Goal: Contribute content

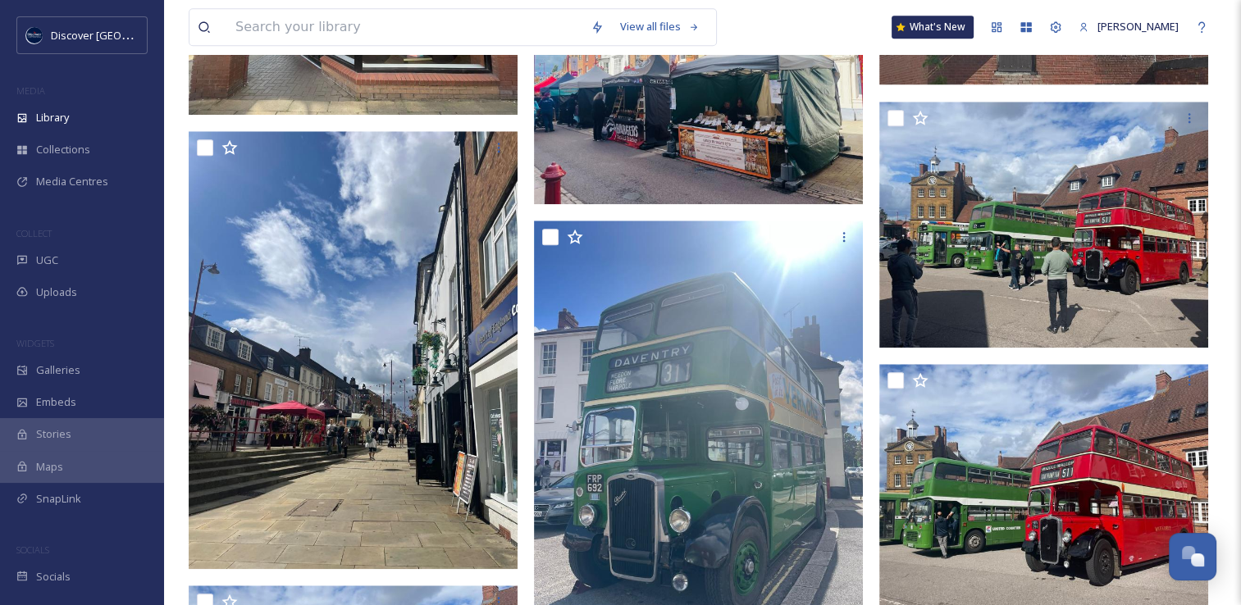
scroll to position [1640, 0]
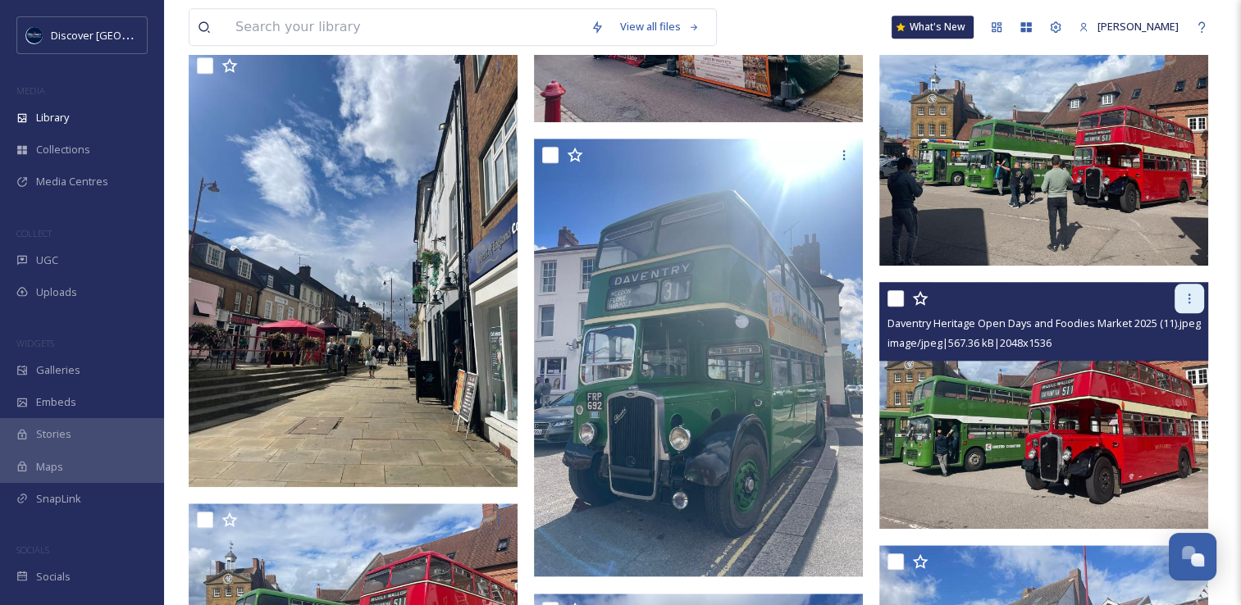
click at [1187, 305] on icon at bounding box center [1188, 298] width 13 height 13
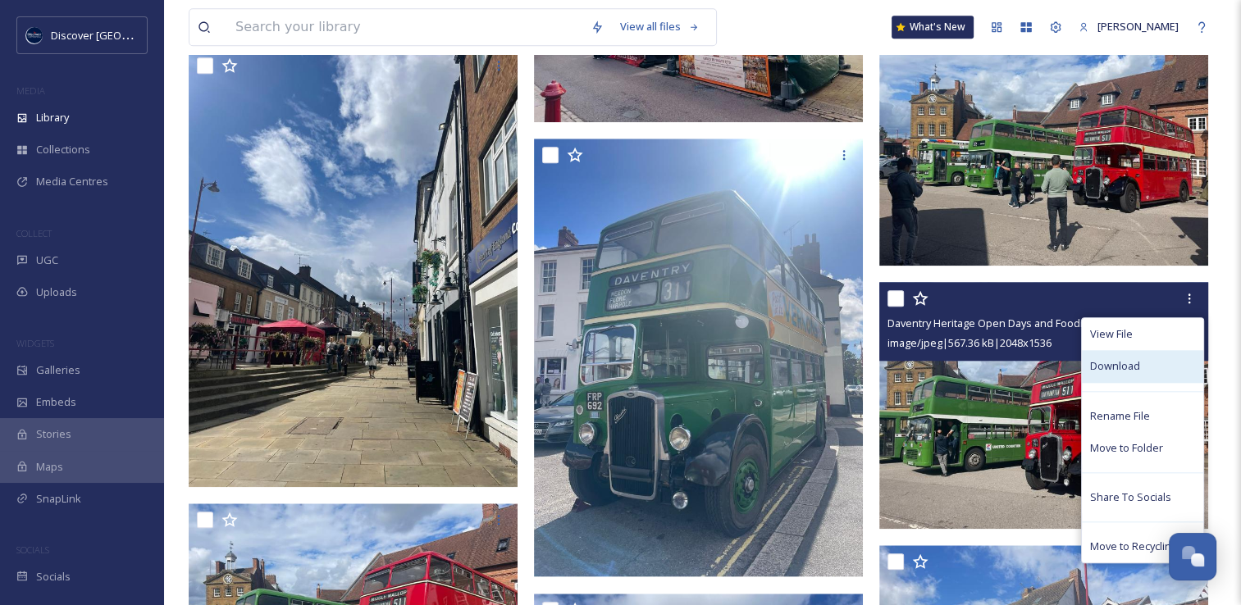
click at [1136, 374] on span "Download" at bounding box center [1115, 366] width 50 height 16
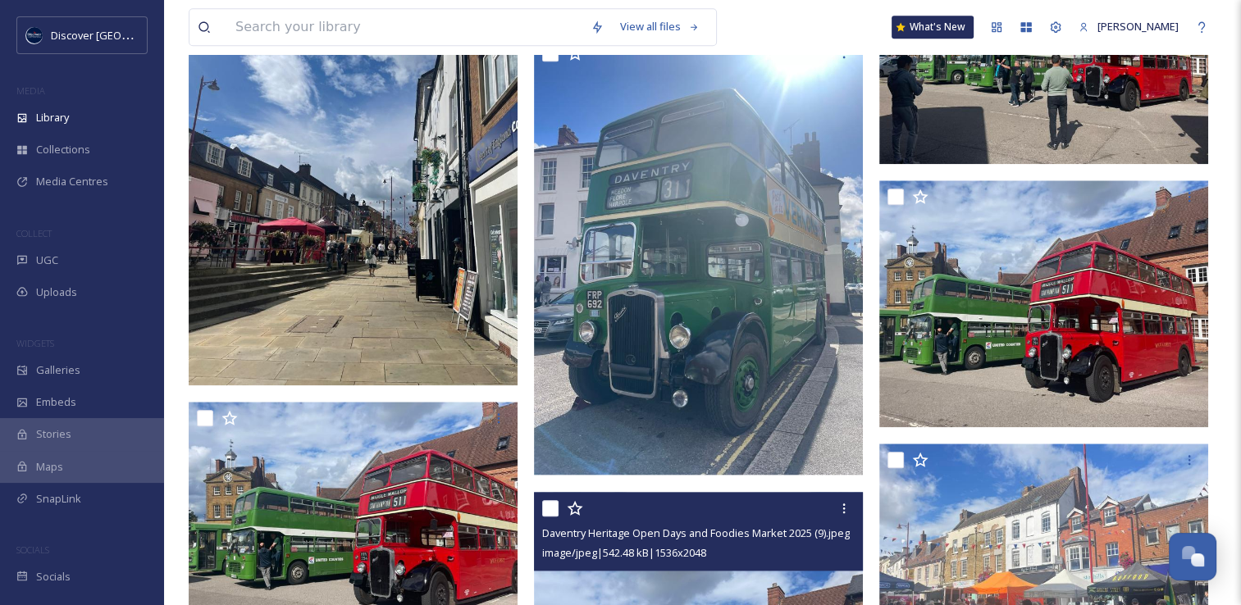
scroll to position [1886, 0]
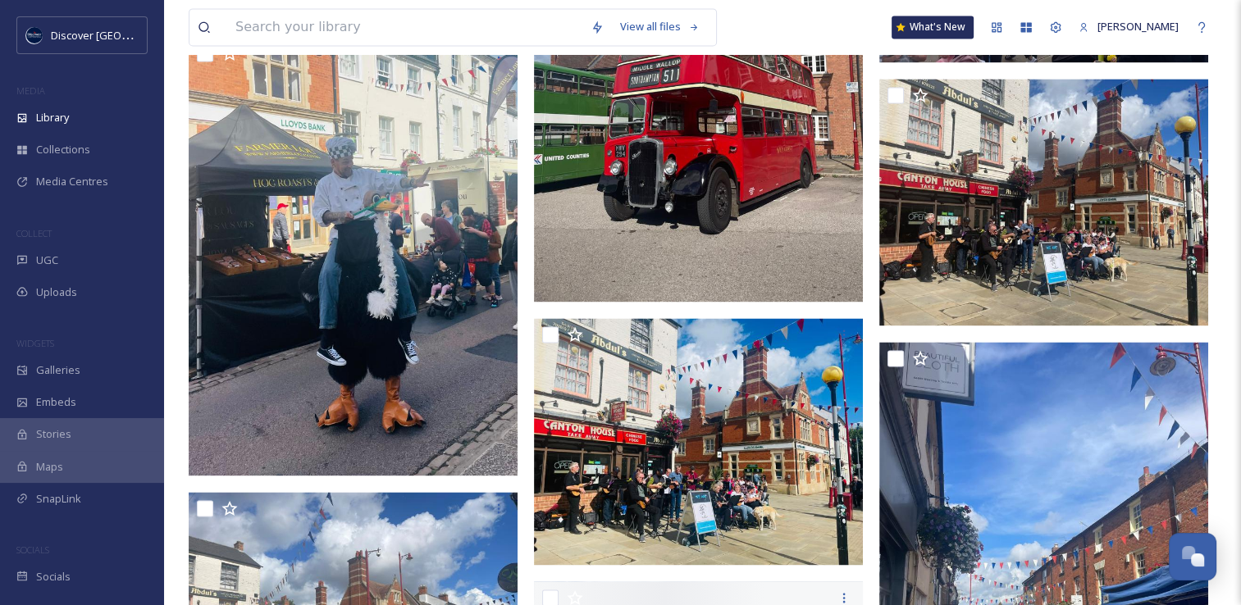
scroll to position [2378, 0]
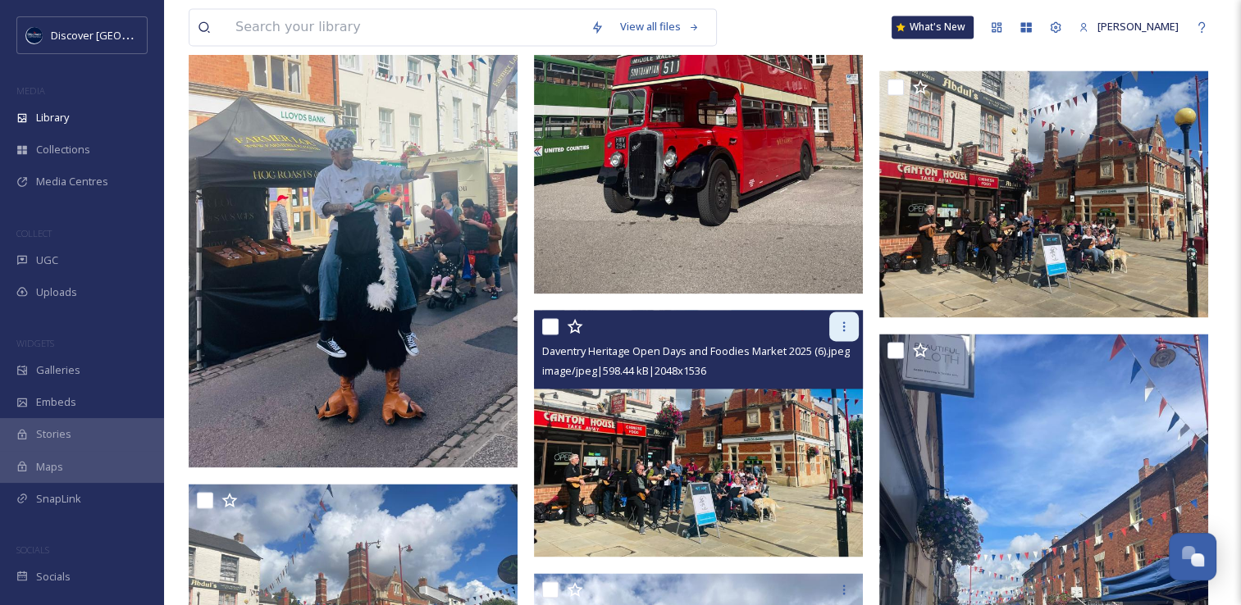
click at [843, 331] on icon at bounding box center [844, 326] width 2 height 10
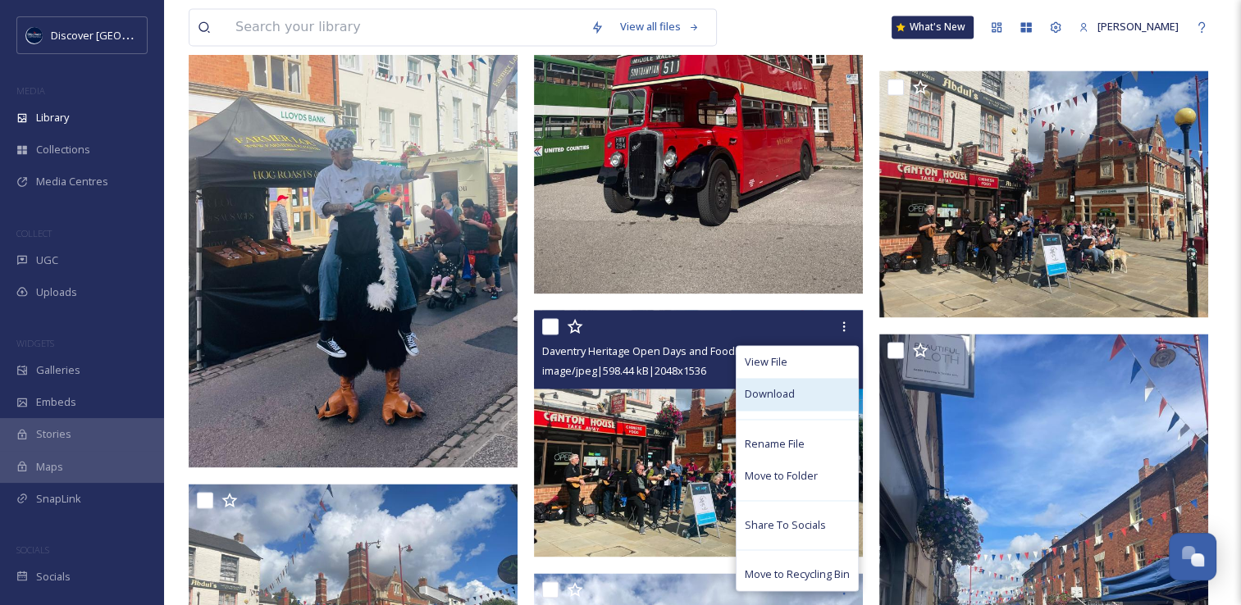
click at [786, 402] on span "Download" at bounding box center [770, 394] width 50 height 16
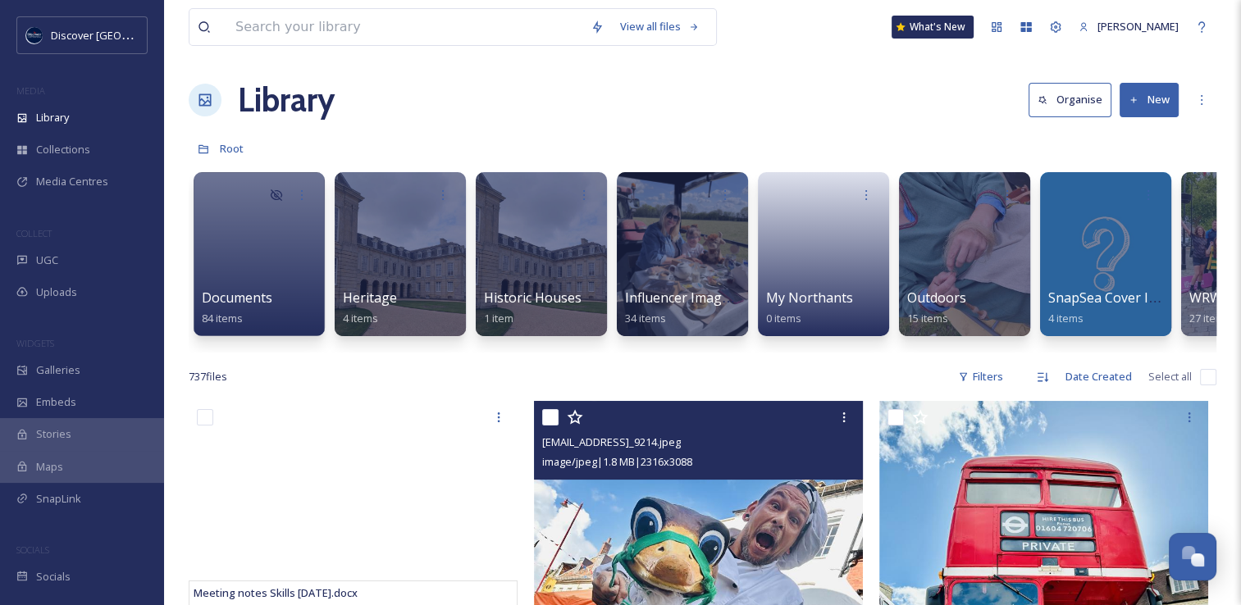
scroll to position [0, 0]
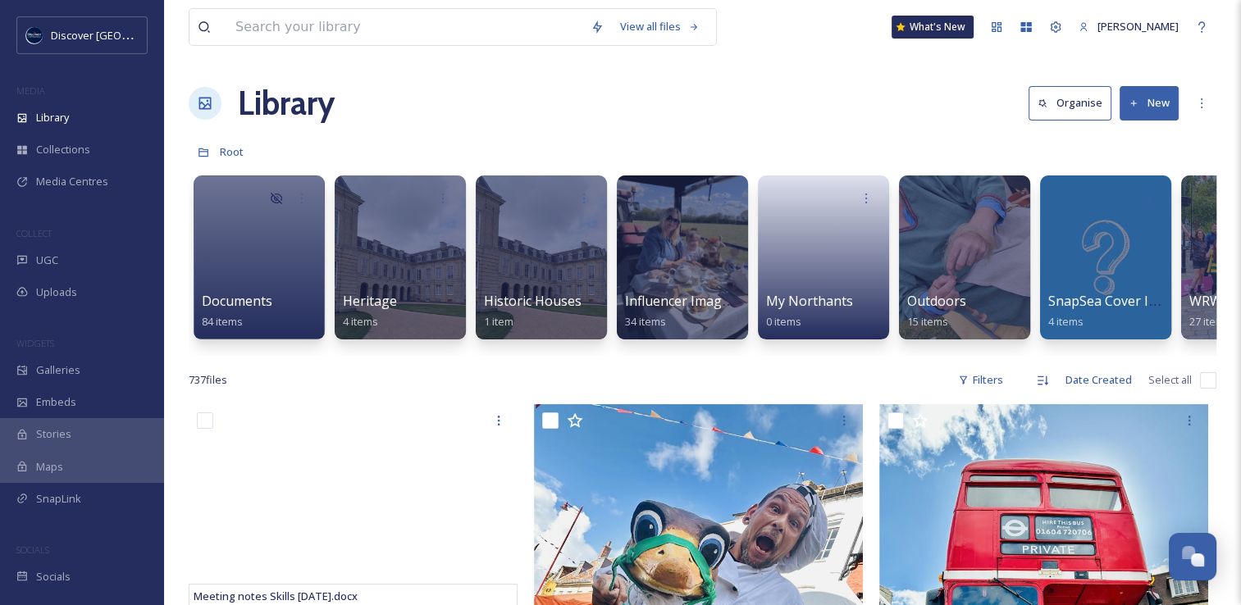
click at [1151, 101] on button "New" at bounding box center [1148, 103] width 59 height 34
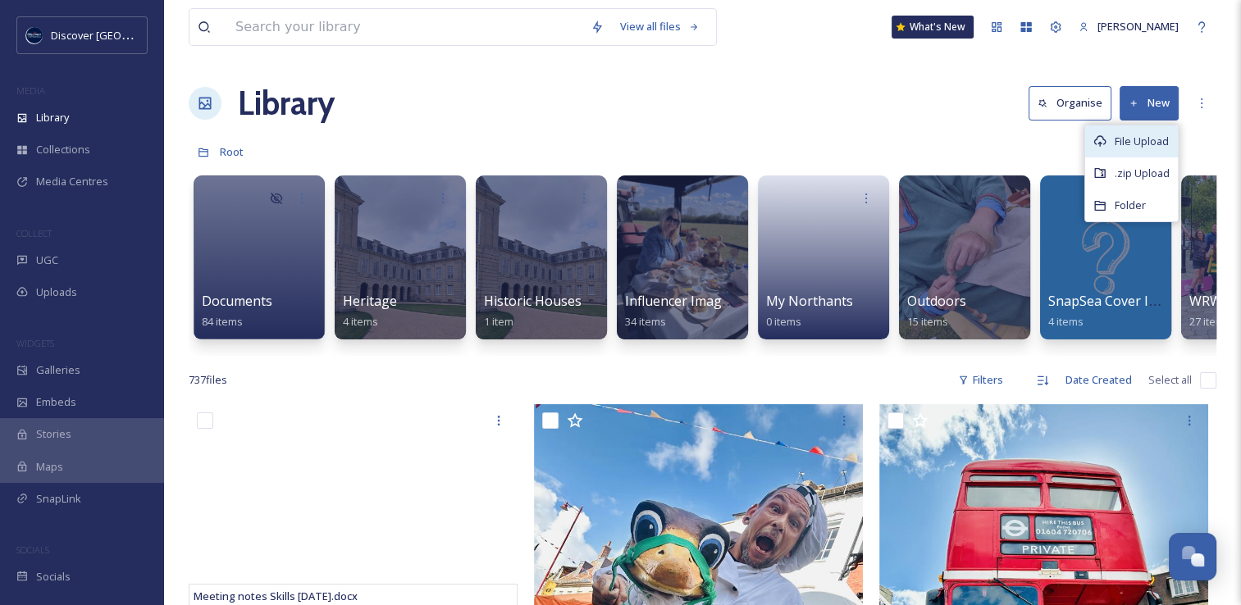
click at [1140, 141] on span "File Upload" at bounding box center [1141, 142] width 54 height 16
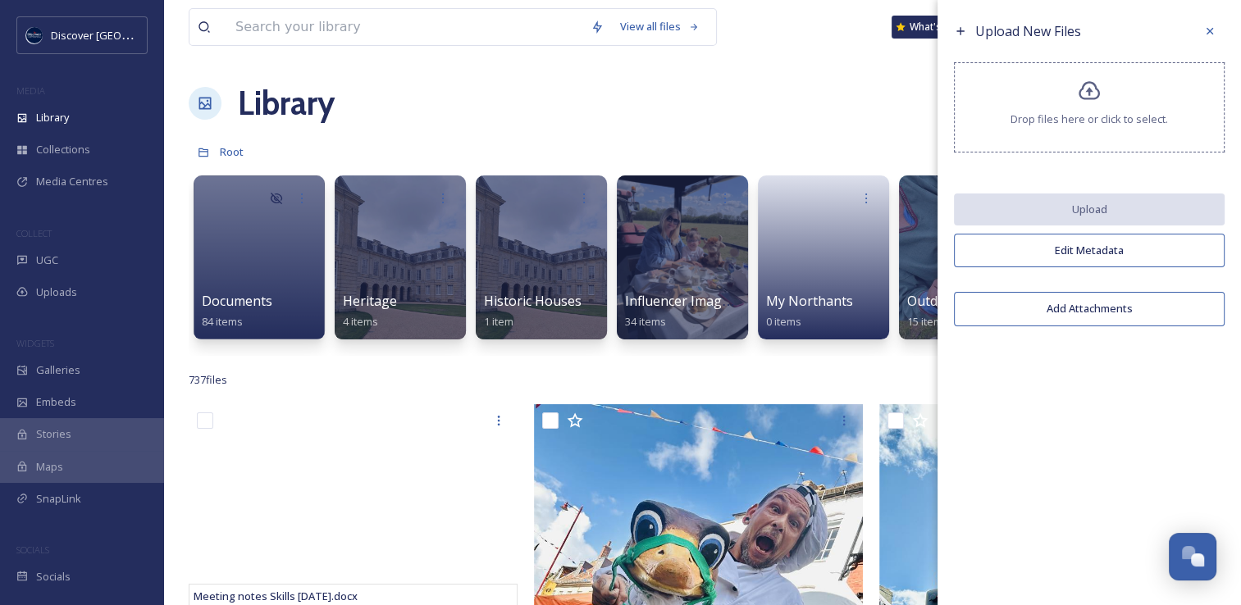
click at [991, 107] on div "Drop files here or click to select." at bounding box center [1089, 107] width 271 height 90
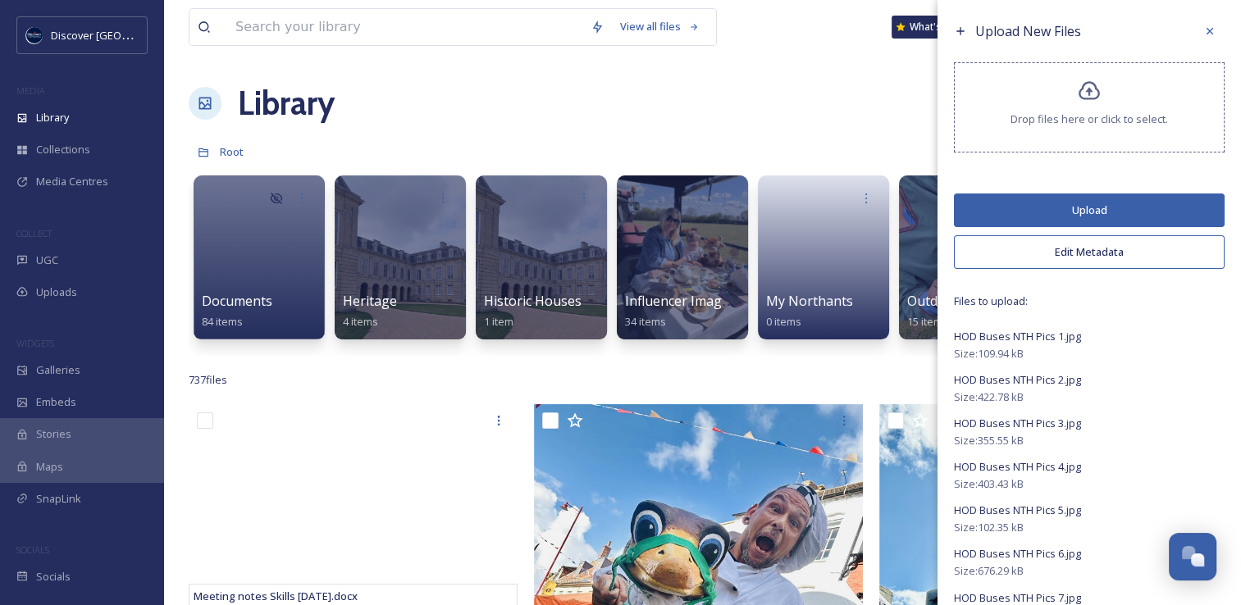
click at [994, 266] on button "Edit Metadata" at bounding box center [1089, 252] width 271 height 34
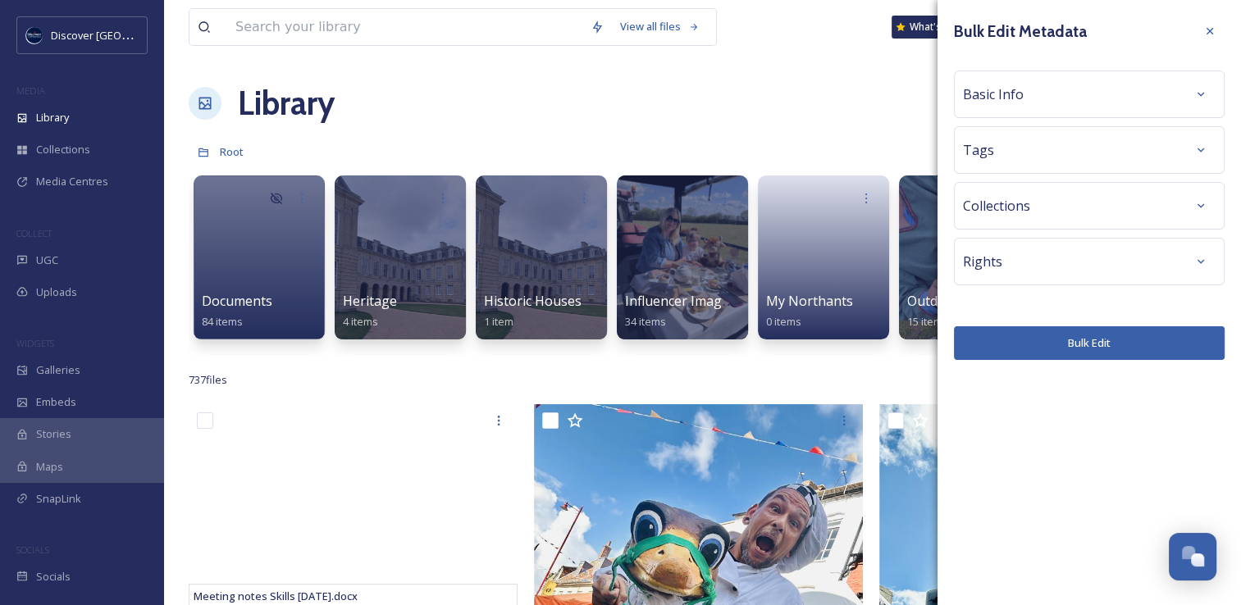
click at [1030, 94] on div "Basic Info" at bounding box center [1089, 95] width 253 height 30
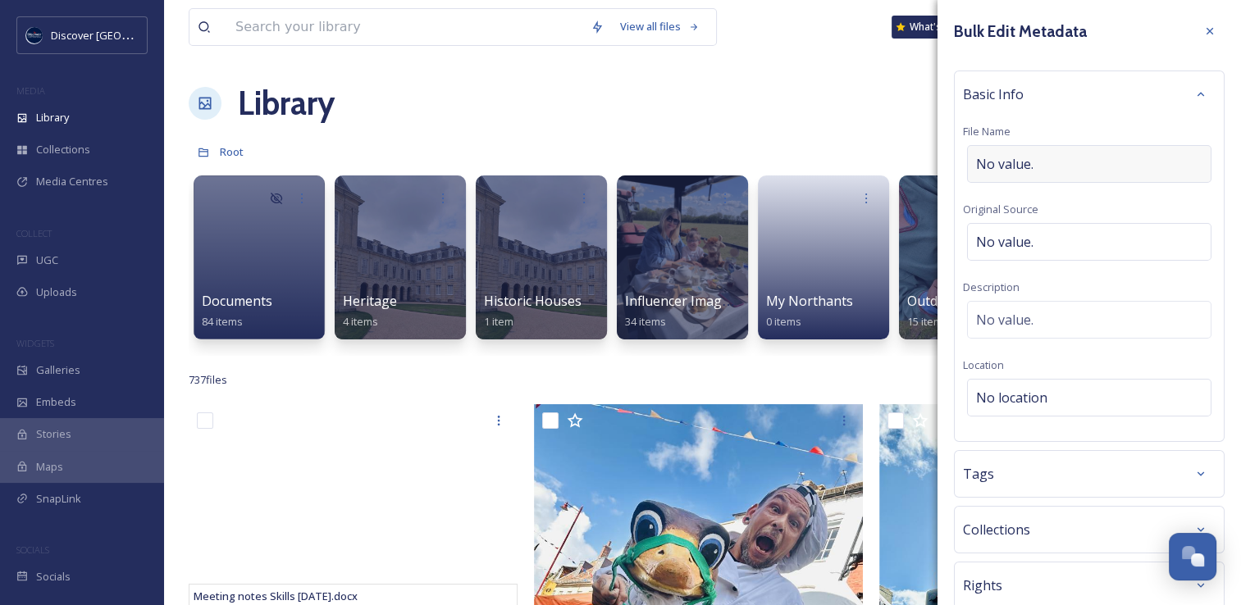
click at [1018, 159] on span "No value." at bounding box center [1004, 164] width 57 height 20
click at [1018, 159] on input at bounding box center [1089, 164] width 253 height 38
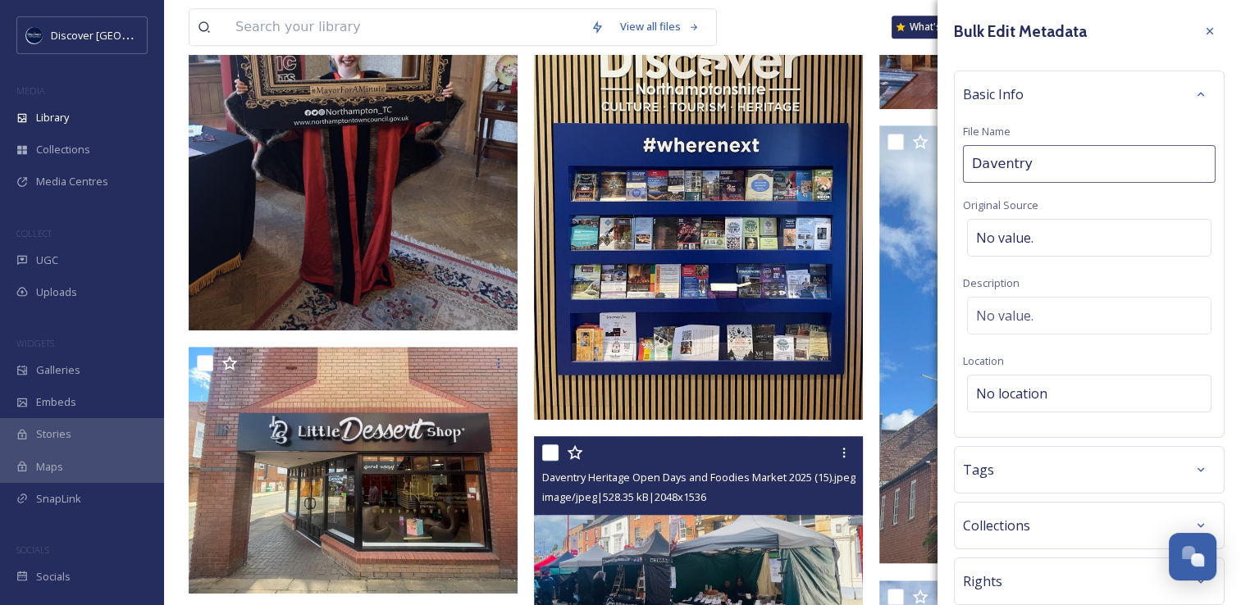
scroll to position [1230, 0]
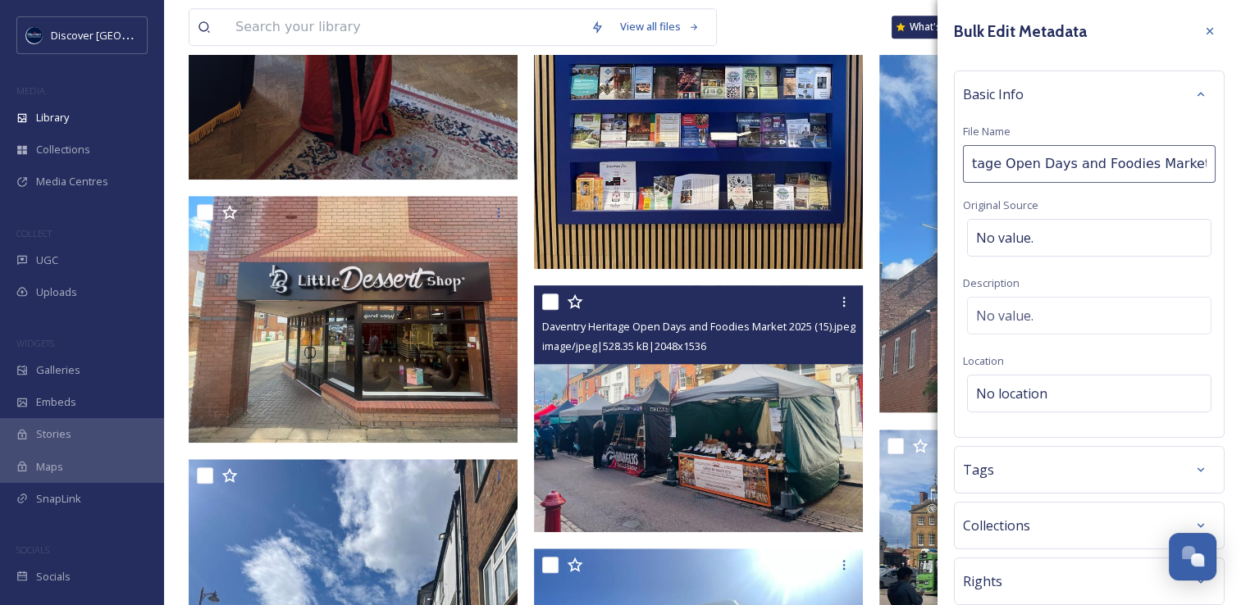
type input "Daventry Heritage Open Days and Foodies Market 2025"
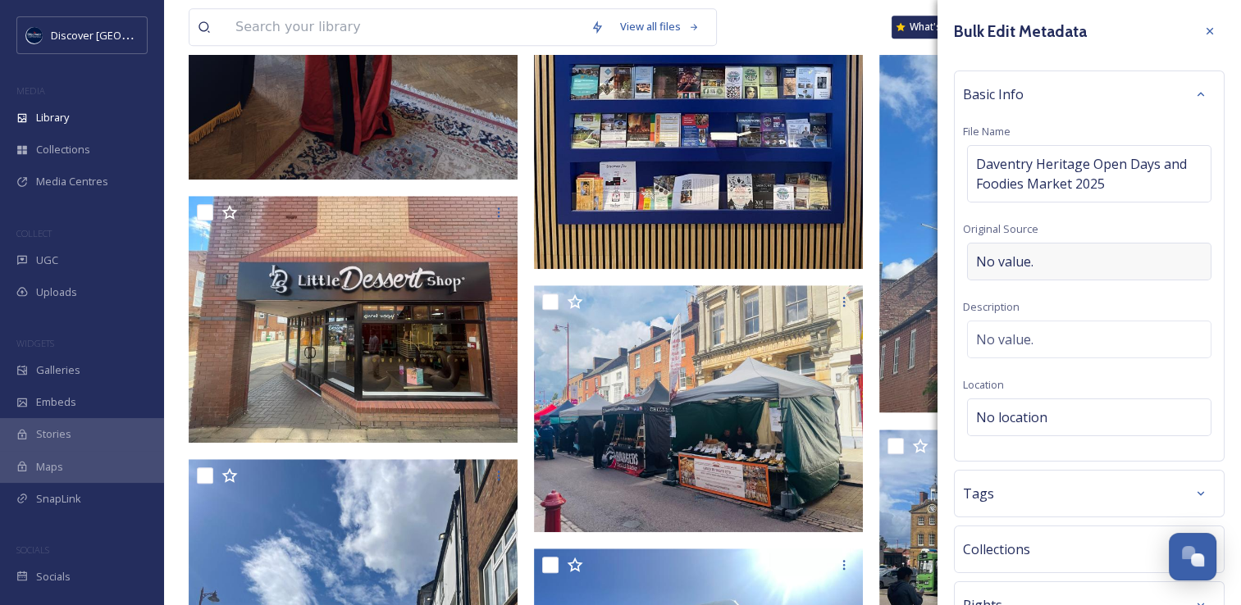
click at [1025, 231] on div "Basic Info File Name Daventry Heritage Open Days and Foodies Market 2025 Origin…" at bounding box center [1089, 266] width 271 height 391
click at [1017, 253] on span "No value." at bounding box center [1004, 262] width 57 height 20
type input "Daventry Town Council"
click at [1011, 408] on span "No location" at bounding box center [1011, 418] width 71 height 20
click at [1010, 405] on input at bounding box center [1089, 417] width 243 height 36
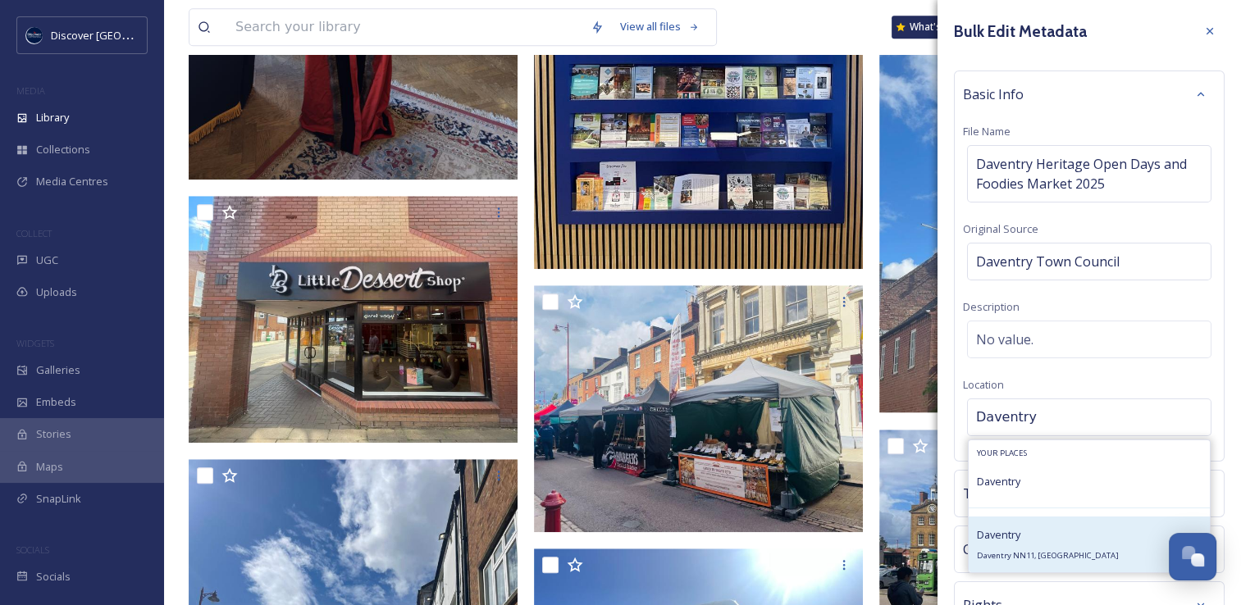
type input "Daventry"
click at [1020, 547] on div "Daventry Daventry NN11, [GEOGRAPHIC_DATA]" at bounding box center [1048, 544] width 142 height 39
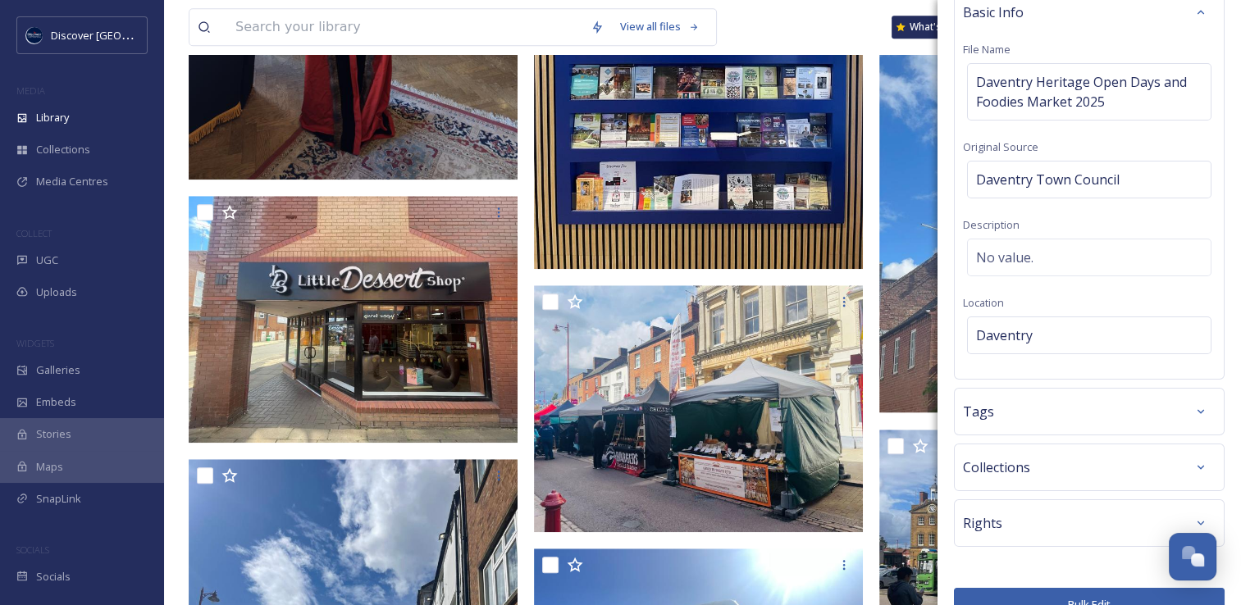
scroll to position [112, 0]
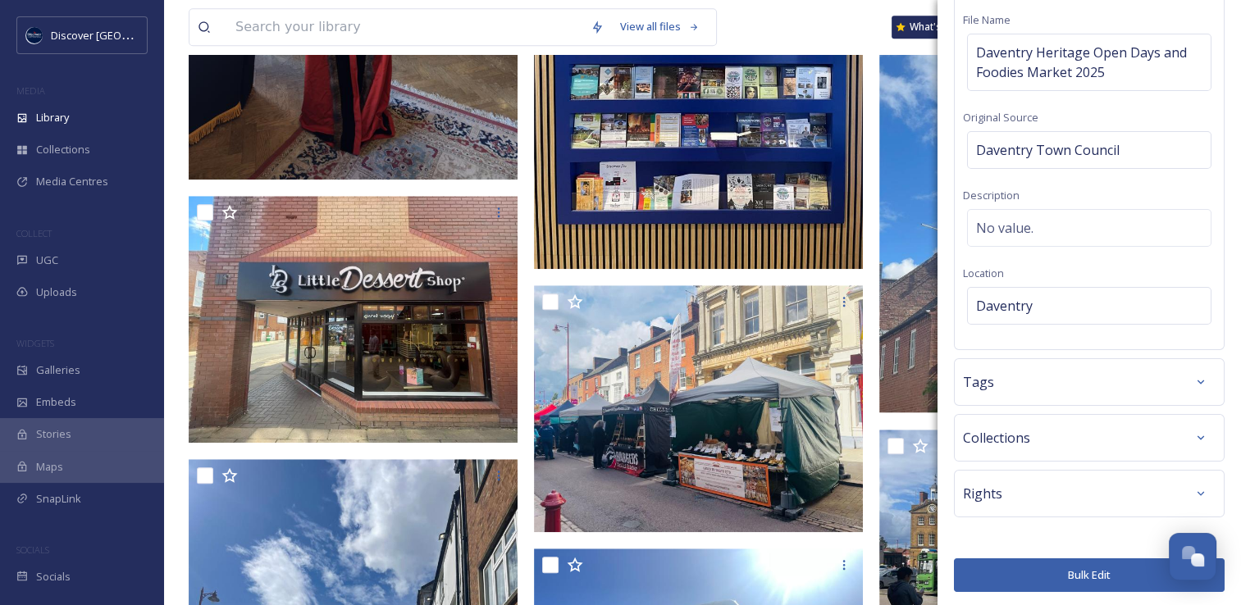
click at [1018, 569] on button "Bulk Edit" at bounding box center [1089, 575] width 271 height 34
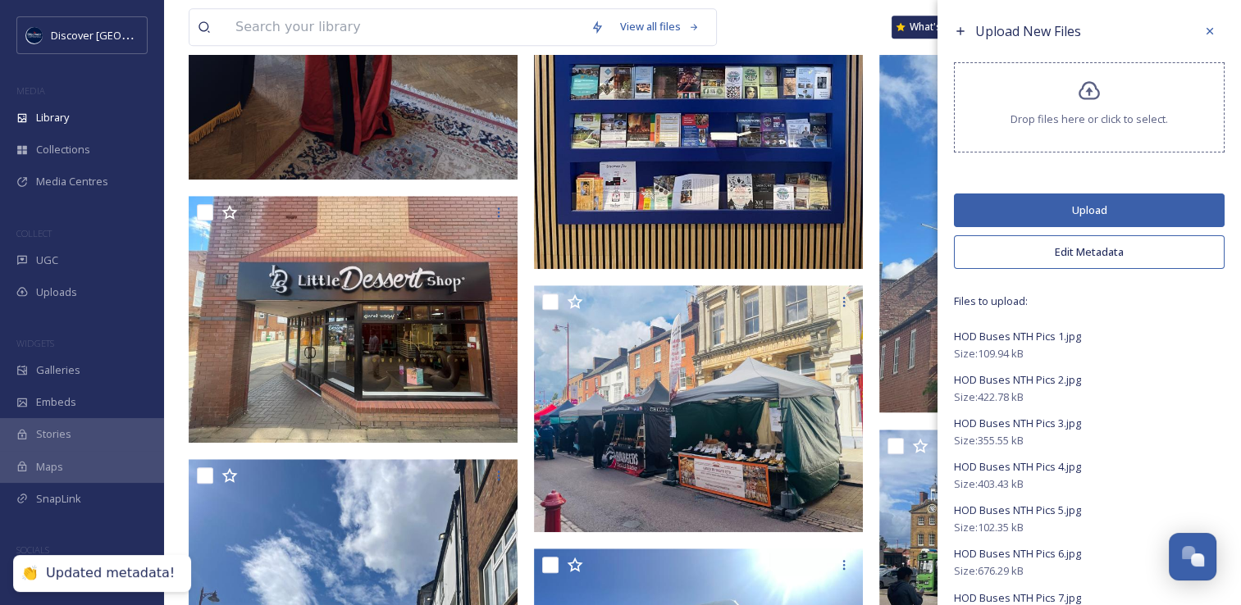
click at [1077, 215] on button "Upload" at bounding box center [1089, 211] width 271 height 34
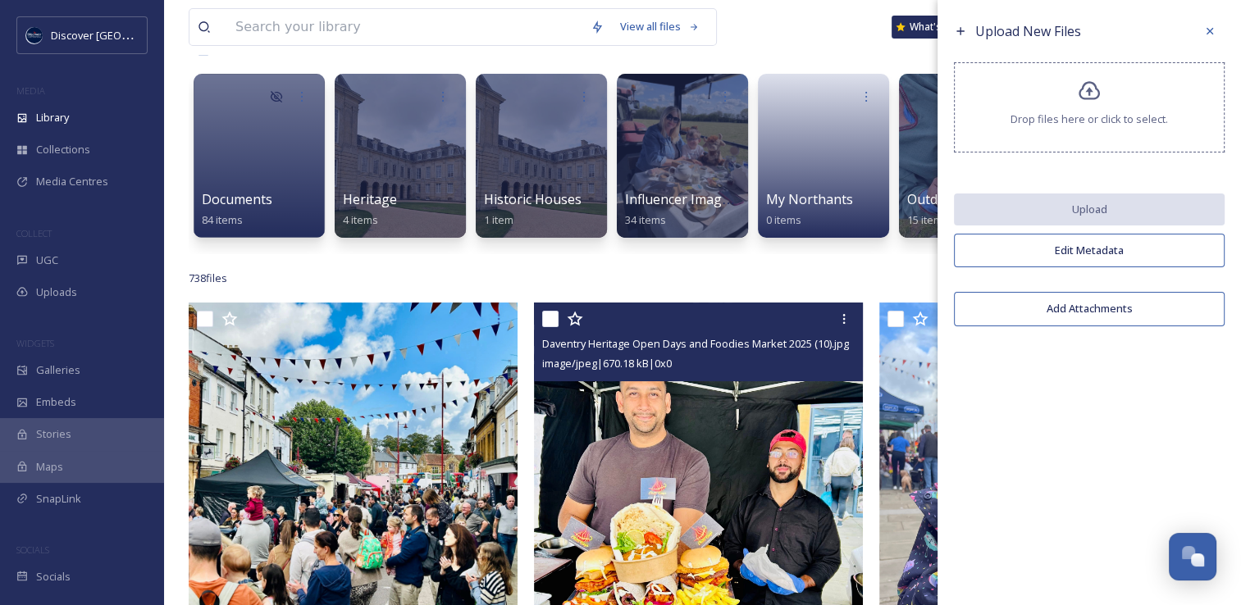
scroll to position [0, 0]
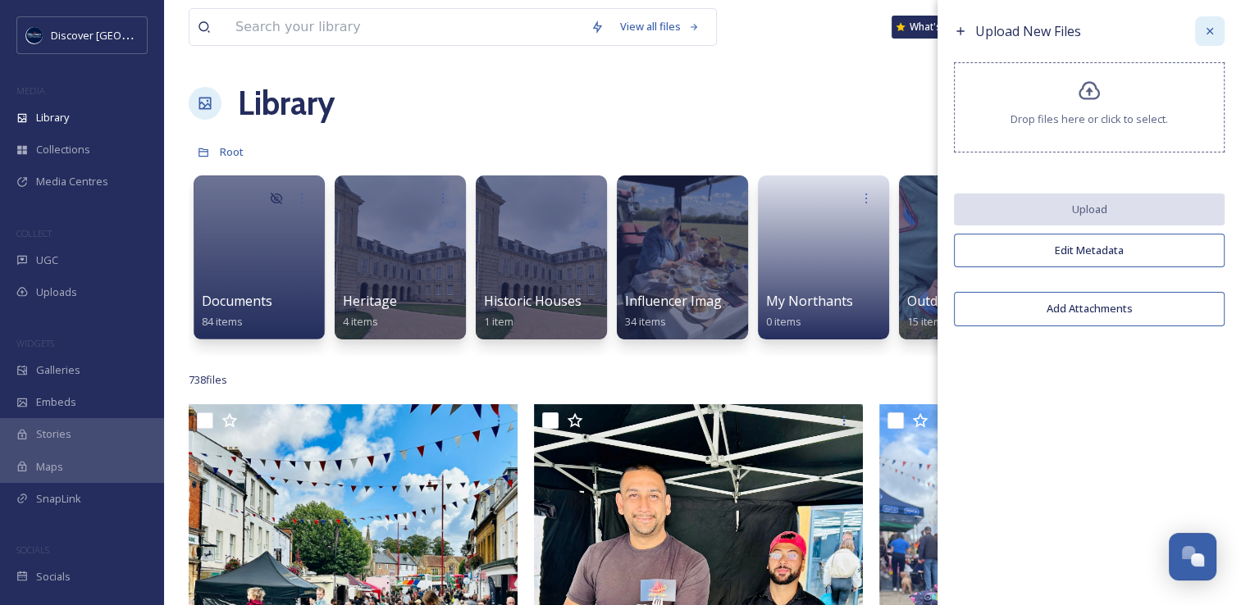
click at [1206, 29] on icon at bounding box center [1209, 31] width 13 height 13
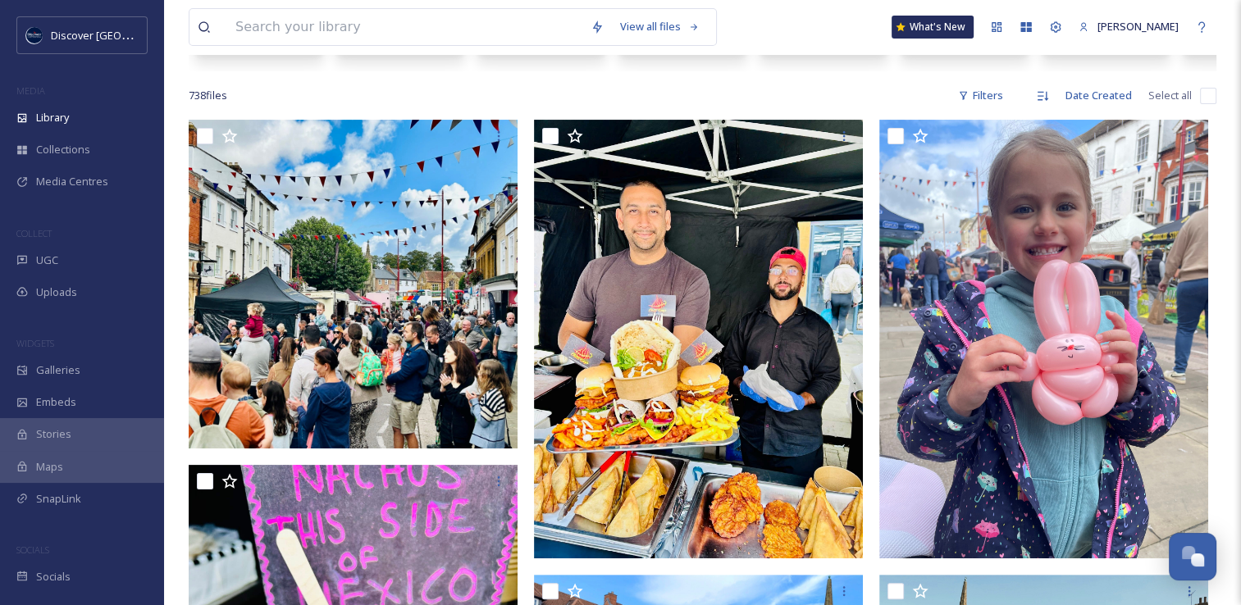
scroll to position [328, 0]
